Goal: Communication & Community: Answer question/provide support

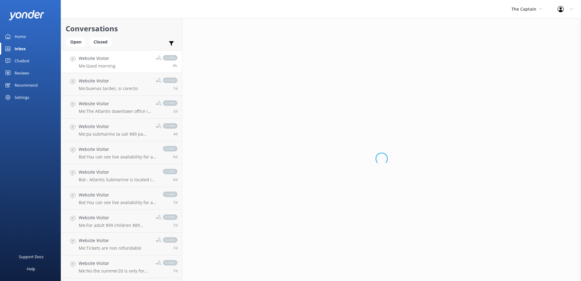
click at [129, 65] on link "Website Visitor Me: Good morning closed 6h" at bounding box center [121, 61] width 121 height 23
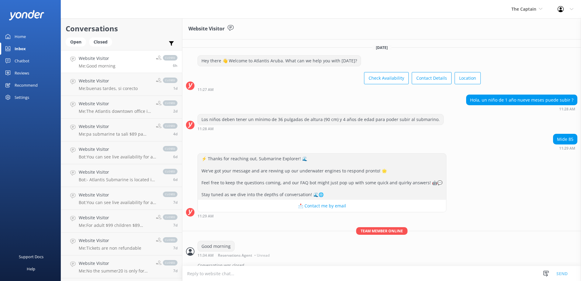
scroll to position [8, 0]
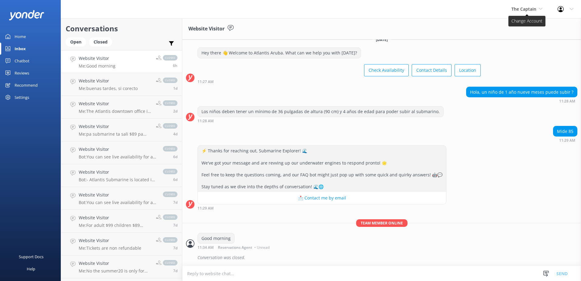
click at [540, 8] on icon at bounding box center [540, 9] width 4 height 4
click at [531, 38] on link "Aruba's Activities Expert" at bounding box center [533, 40] width 61 height 15
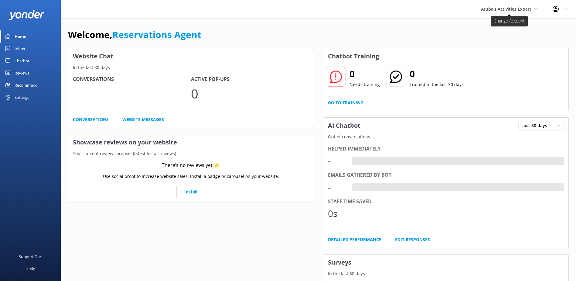
click at [537, 9] on icon at bounding box center [536, 9] width 4 height 4
click at [503, 25] on link "De [GEOGRAPHIC_DATA]" at bounding box center [503, 25] width 61 height 15
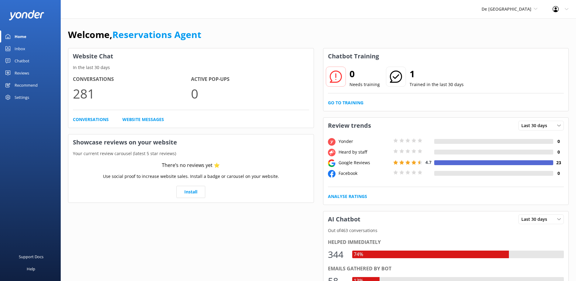
click at [32, 50] on link "Inbox" at bounding box center [30, 49] width 61 height 12
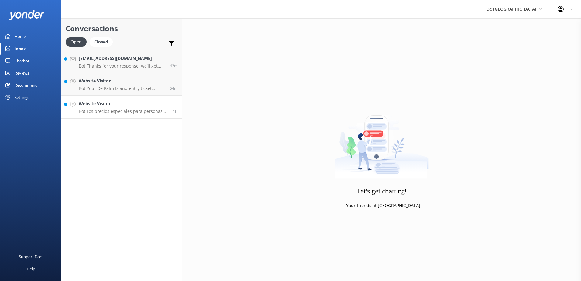
click at [119, 111] on p "Bot: Los precios especiales para personas locales se ofrecen a quienes tienen u…" at bounding box center [124, 110] width 90 height 5
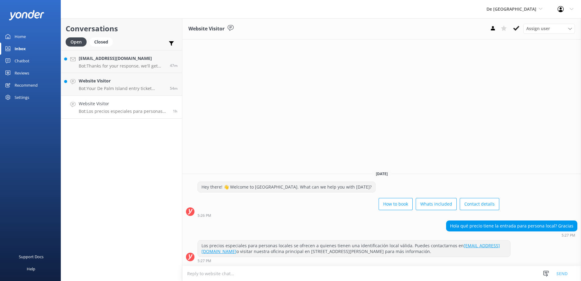
click at [315, 274] on textarea at bounding box center [381, 273] width 398 height 15
type textarea "Los precios De"
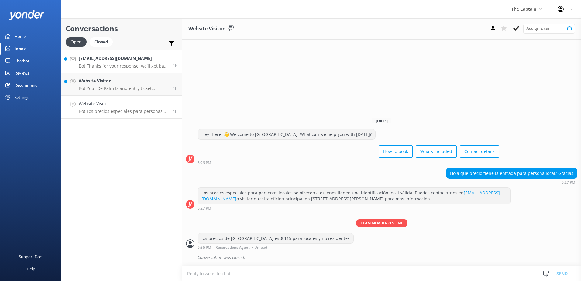
click at [131, 63] on div "cbeauperthuy@hotmail.com Bot: Thanks for your response, we'll get back to you a…" at bounding box center [124, 61] width 90 height 13
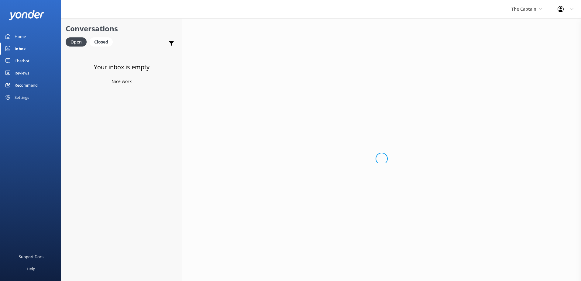
click at [23, 49] on div "Inbox" at bounding box center [20, 49] width 11 height 12
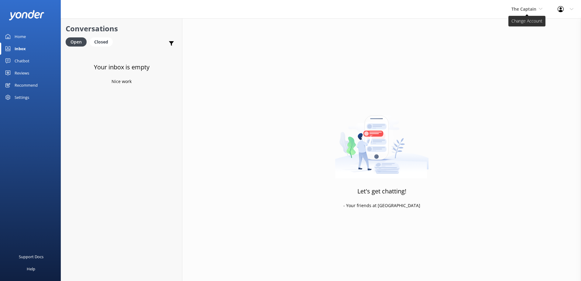
click at [540, 9] on icon at bounding box center [540, 9] width 4 height 4
click at [522, 25] on link "De [GEOGRAPHIC_DATA]" at bounding box center [533, 25] width 61 height 15
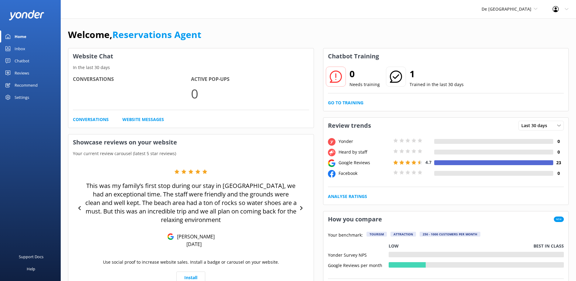
click at [30, 48] on link "Inbox" at bounding box center [30, 49] width 61 height 12
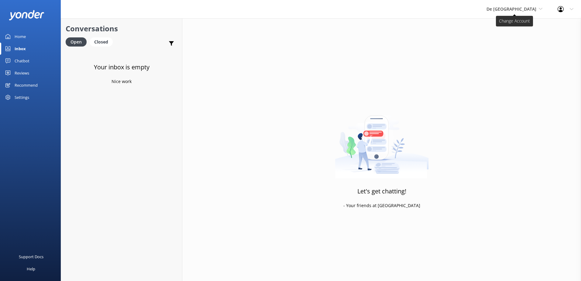
click at [541, 11] on span "De [GEOGRAPHIC_DATA]" at bounding box center [514, 9] width 56 height 7
click at [531, 39] on link "Aruba's Activities Expert" at bounding box center [509, 40] width 61 height 15
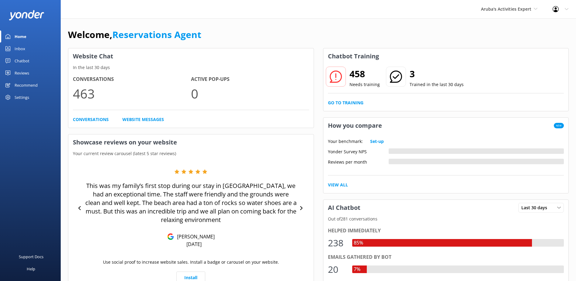
click at [25, 49] on div "Inbox" at bounding box center [20, 49] width 11 height 12
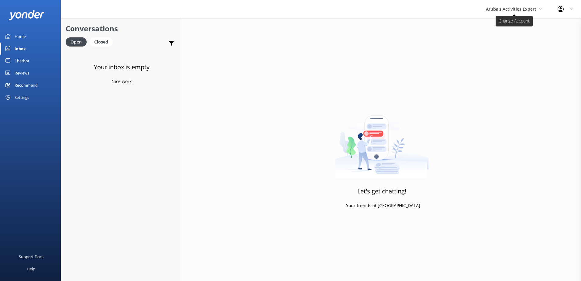
click at [537, 9] on span "Aruba's Activities Expert" at bounding box center [514, 9] width 56 height 7
click at [513, 55] on link "The Captain" at bounding box center [508, 54] width 61 height 15
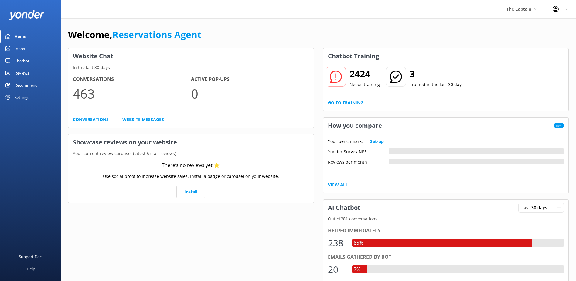
click at [17, 47] on div "Inbox" at bounding box center [20, 49] width 11 height 12
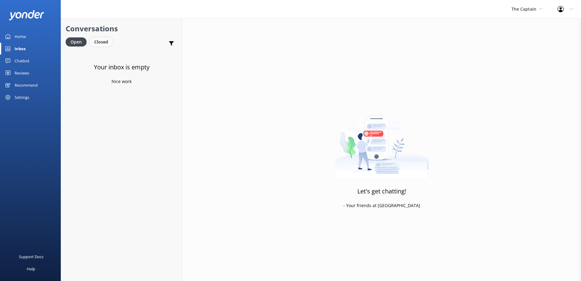
click at [101, 41] on div "Closed" at bounding box center [101, 41] width 23 height 9
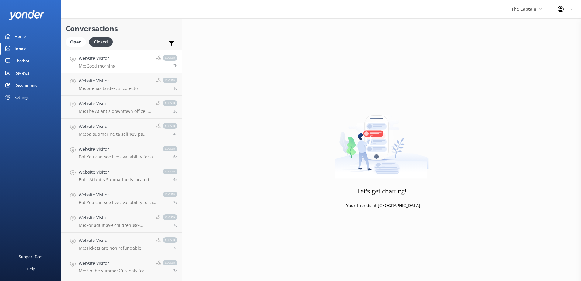
click at [106, 63] on div "Website Visitor Me: Good morning" at bounding box center [97, 61] width 37 height 13
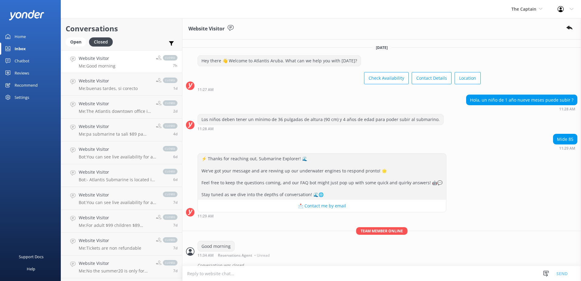
scroll to position [8, 0]
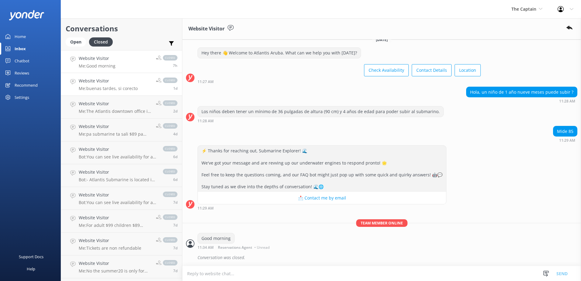
click at [103, 84] on div "Website Visitor Me: buenas tardes, si corecto" at bounding box center [108, 83] width 59 height 13
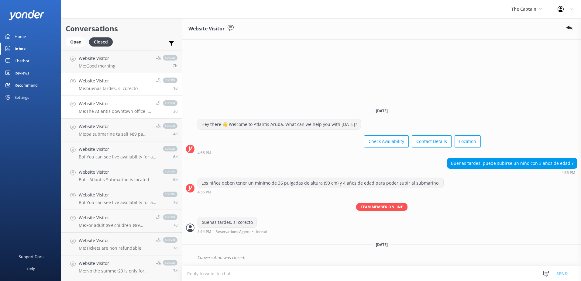
click at [123, 106] on h4 "Website Visitor" at bounding box center [115, 103] width 73 height 7
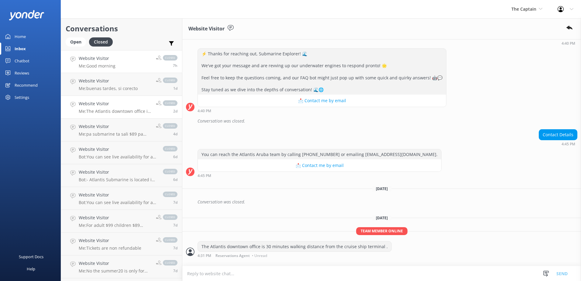
scroll to position [90, 0]
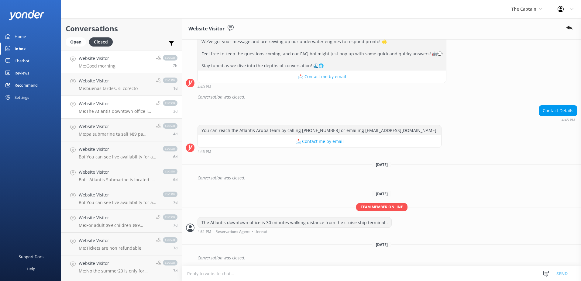
click at [111, 61] on h4 "Website Visitor" at bounding box center [97, 58] width 37 height 7
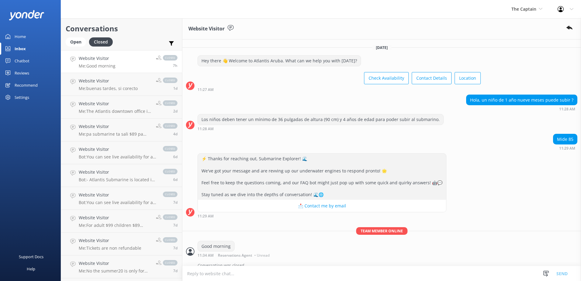
click at [571, 11] on div "Profile Settings Logout" at bounding box center [565, 9] width 31 height 18
click at [23, 59] on div "Chatbot" at bounding box center [22, 61] width 15 height 12
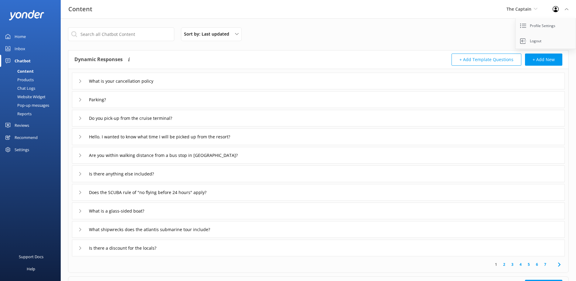
click at [35, 89] on div "Chat Logs" at bounding box center [20, 88] width 32 height 9
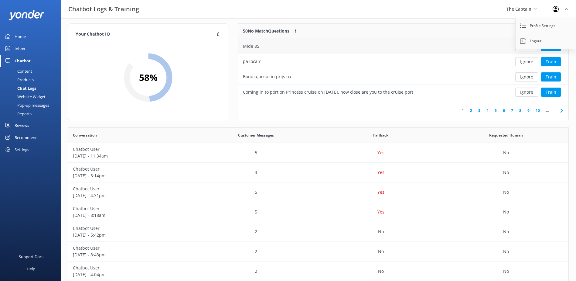
scroll to position [30, 0]
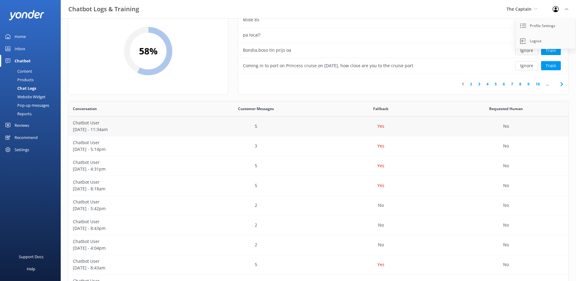
click at [136, 125] on p "Chatbot User" at bounding box center [131, 122] width 116 height 7
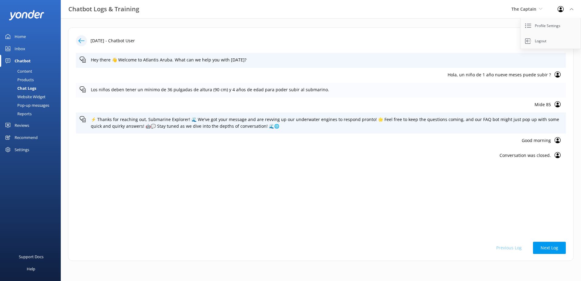
click at [217, 92] on p "Los niños deben tener un mínimo de 36 pulgadas de altura (90 cm) y 4 años de ed…" at bounding box center [326, 89] width 471 height 7
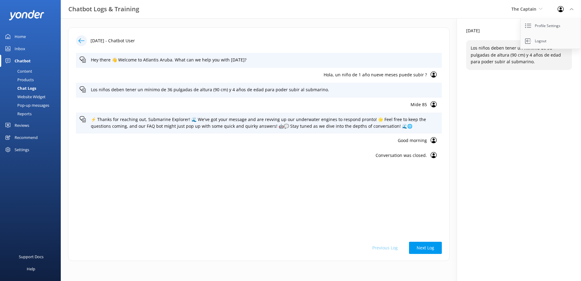
click at [531, 181] on div "18 Aug 2025 Los niños deben tener un mínimo de 36 pulgadas de altura (90 cm) y …" at bounding box center [519, 149] width 124 height 262
click at [489, 12] on div "Chatbot Logs & Training The Captain De Palm Island Aruba's Activities Expert Th…" at bounding box center [290, 9] width 581 height 18
click at [571, 7] on div "Profile Settings Logout" at bounding box center [565, 9] width 31 height 18
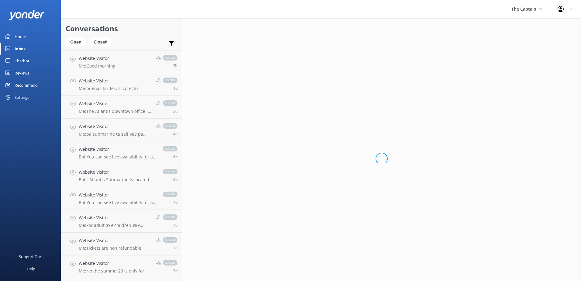
click at [535, 13] on div "The Captain De Palm Island Aruba's Activities Expert The Captain" at bounding box center [526, 9] width 46 height 18
click at [526, 27] on link "De [GEOGRAPHIC_DATA]" at bounding box center [533, 25] width 61 height 15
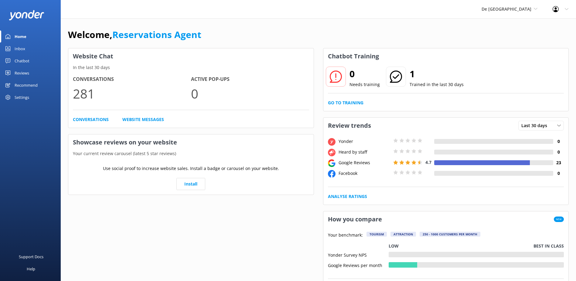
click at [25, 52] on div "Inbox" at bounding box center [20, 49] width 11 height 12
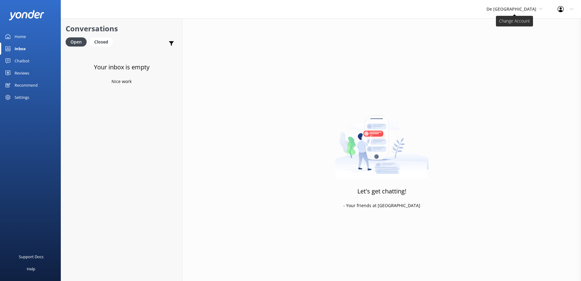
click at [541, 9] on use at bounding box center [539, 9] width 3 height 2
click at [526, 41] on link "Aruba's Activities Expert" at bounding box center [509, 40] width 61 height 15
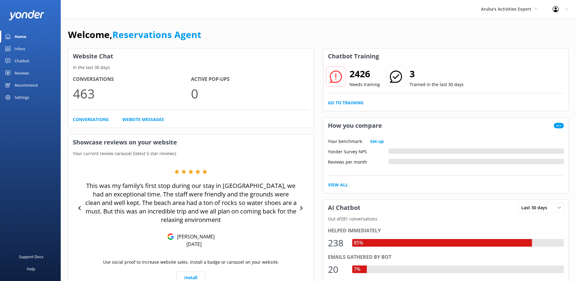
click at [20, 48] on div "Inbox" at bounding box center [20, 49] width 11 height 12
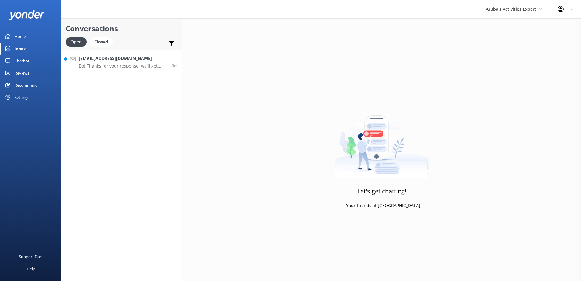
click at [116, 64] on p "Bot: Thanks for your response, we'll get back to you as soon as we can during o…" at bounding box center [123, 65] width 89 height 5
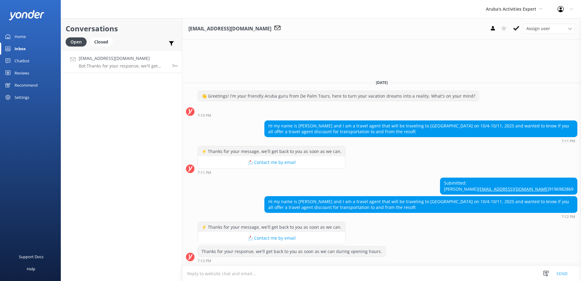
click at [209, 270] on textarea at bounding box center [381, 273] width 398 height 15
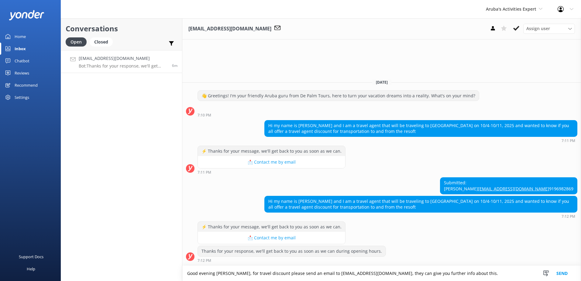
click at [421, 272] on textarea "Good evening Tonya, for travel discount please send an email to info@depalmtour…" at bounding box center [381, 272] width 398 height 15
type textarea "Good evening [PERSON_NAME], for travel discount please send an email to [EMAIL_…"
click at [565, 273] on button "Send" at bounding box center [561, 272] width 23 height 15
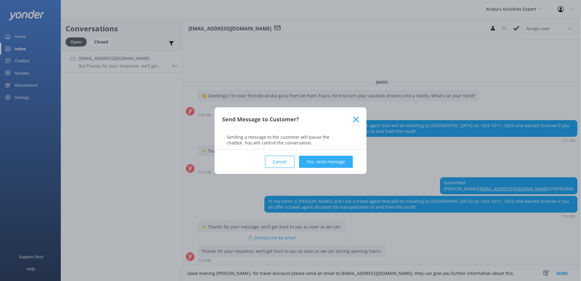
click at [318, 156] on div "Cancel Yes, send message" at bounding box center [290, 161] width 137 height 24
click at [321, 161] on button "Yes, send message" at bounding box center [326, 161] width 54 height 12
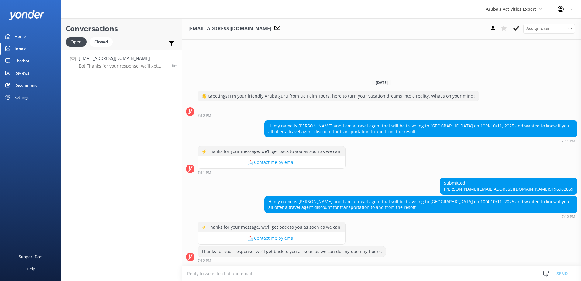
scroll to position [16, 0]
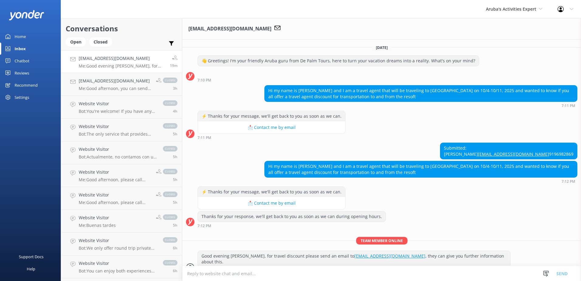
scroll to position [30, 0]
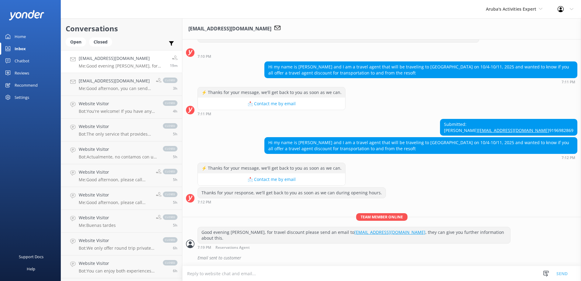
click at [107, 70] on link "[EMAIL_ADDRESS][DOMAIN_NAME] Me: Good evening [PERSON_NAME], for travel discoun…" at bounding box center [121, 61] width 121 height 23
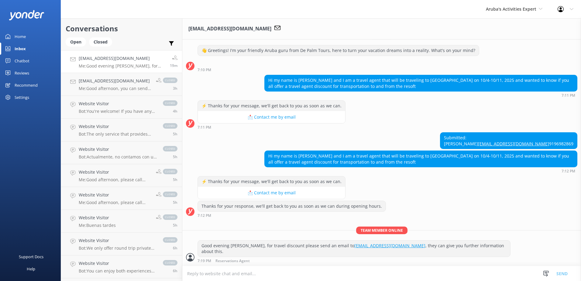
scroll to position [0, 0]
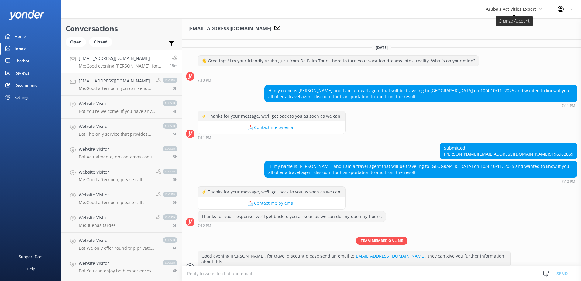
click at [539, 11] on span "Aruba's Activities Expert" at bounding box center [514, 9] width 56 height 7
click at [568, 11] on div "Profile Settings Logout" at bounding box center [565, 9] width 31 height 18
click at [278, 27] on icon at bounding box center [277, 28] width 6 height 6
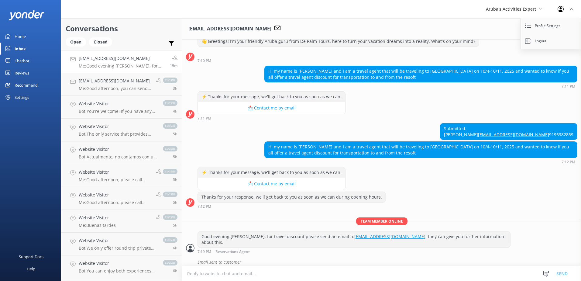
scroll to position [30, 0]
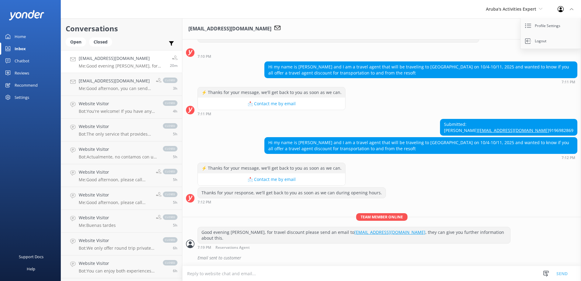
click at [172, 59] on icon at bounding box center [174, 57] width 5 height 5
drag, startPoint x: 170, startPoint y: 59, endPoint x: 129, endPoint y: 63, distance: 41.2
drag, startPoint x: 129, startPoint y: 63, endPoint x: 72, endPoint y: 58, distance: 57.2
click at [72, 58] on icon at bounding box center [72, 58] width 5 height 5
click at [72, 61] on icon at bounding box center [72, 58] width 5 height 5
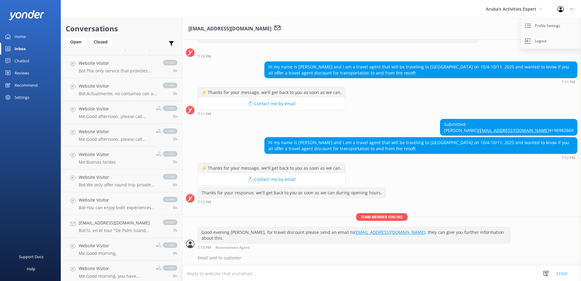
scroll to position [61, 0]
click at [23, 37] on div "Home" at bounding box center [20, 36] width 11 height 12
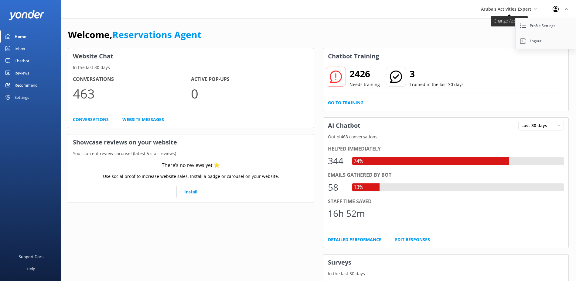
click at [537, 8] on icon at bounding box center [536, 9] width 4 height 4
click at [492, 22] on link "De [GEOGRAPHIC_DATA]" at bounding box center [503, 25] width 61 height 15
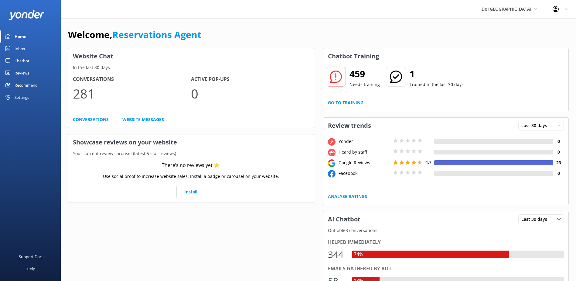
click at [21, 50] on div "Inbox" at bounding box center [20, 49] width 11 height 12
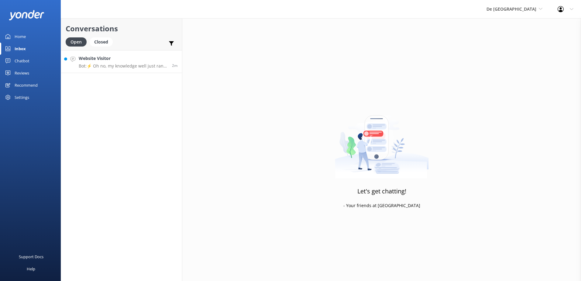
click at [124, 67] on p "Bot: ⚡ Oh no, my knowledge well just ran dry! Could you reshuffle your question…" at bounding box center [123, 65] width 89 height 5
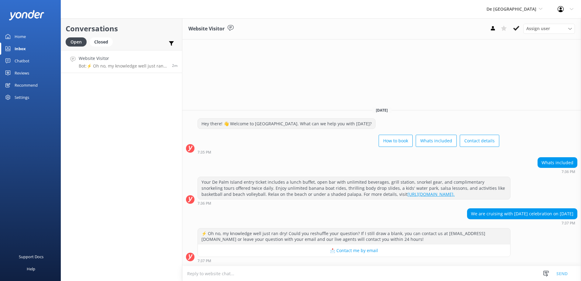
click at [246, 274] on textarea at bounding box center [381, 273] width 398 height 15
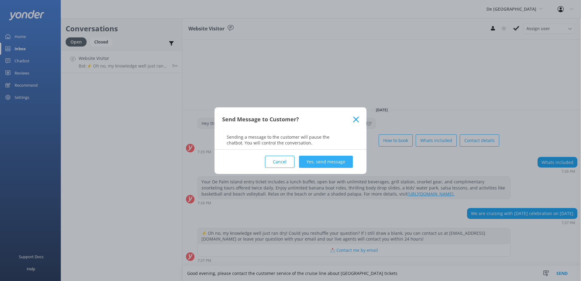
type textarea "Good evening, please contact the customer service of the cruise line about [GEO…"
click at [329, 160] on button "Yes, send message" at bounding box center [326, 161] width 54 height 12
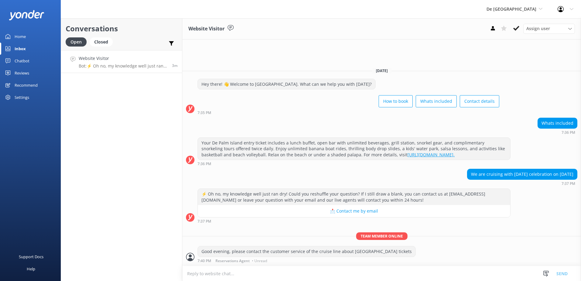
click at [272, 271] on textarea at bounding box center [381, 273] width 398 height 15
click at [259, 275] on textarea at bounding box center [381, 273] width 398 height 15
type textarea "or book at [DOMAIN_NAME]"
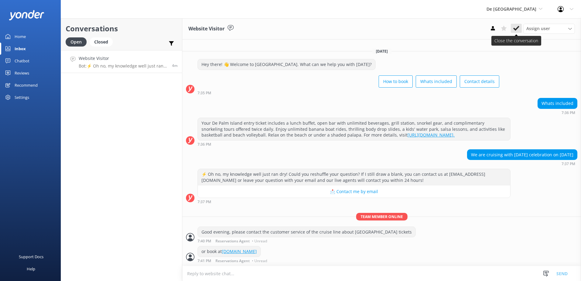
click at [515, 27] on icon at bounding box center [516, 28] width 6 height 6
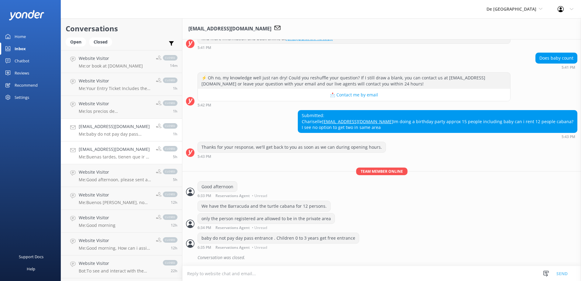
scroll to position [99, 0]
click at [114, 132] on p "Me: baby do not pay day pass entrance . Children 0 to 3 years get free entrance" at bounding box center [115, 133] width 73 height 5
click at [89, 104] on h4 "Website Visitor" at bounding box center [115, 103] width 73 height 7
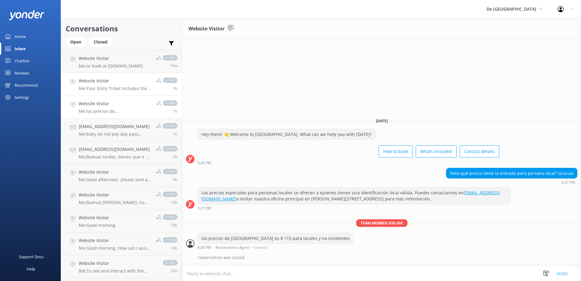
click at [100, 87] on p "Me: Your Entry Ticket Includes the following: All-Inclusive Food and Beverage L…" at bounding box center [115, 88] width 73 height 5
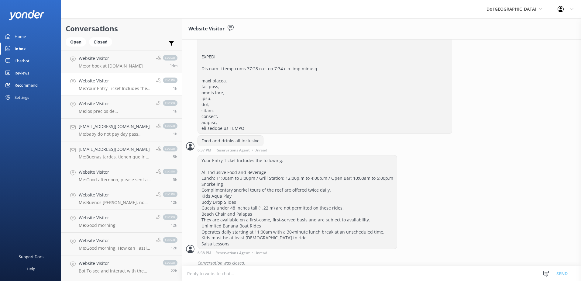
scroll to position [441, 0]
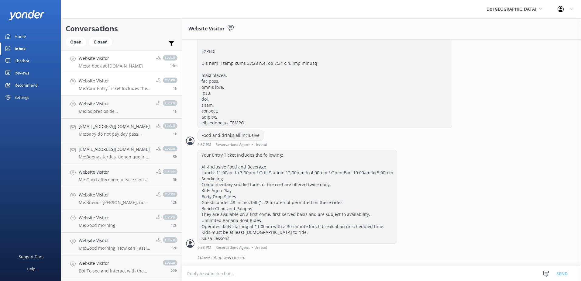
click at [104, 58] on h4 "Website Visitor" at bounding box center [111, 58] width 64 height 7
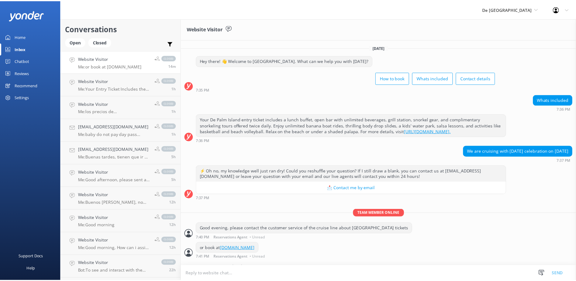
scroll to position [10, 0]
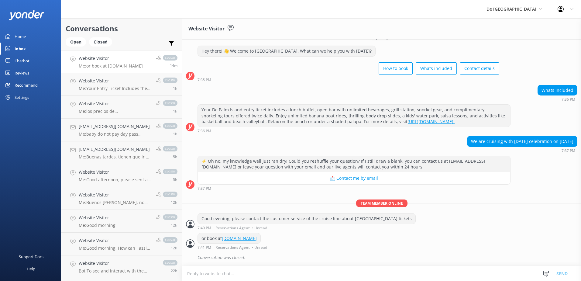
click at [28, 37] on link "Home" at bounding box center [30, 36] width 61 height 12
